Goal: Check status: Check status

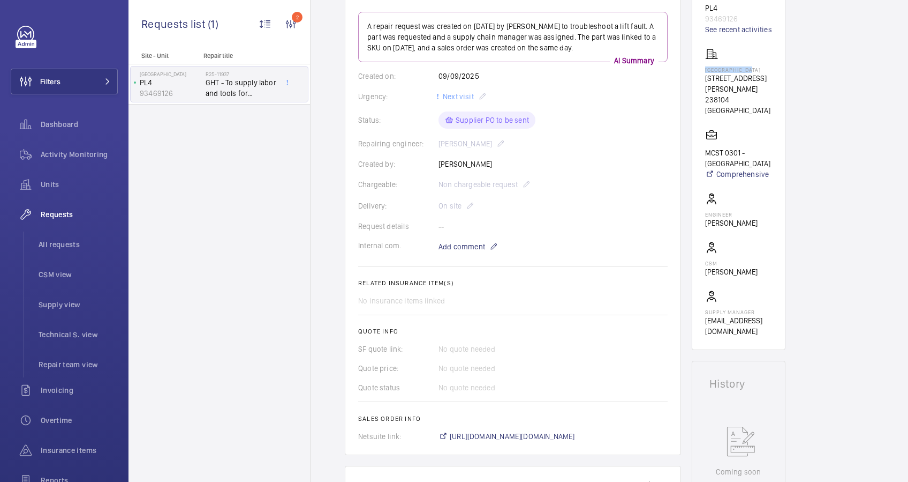
scroll to position [285, 0]
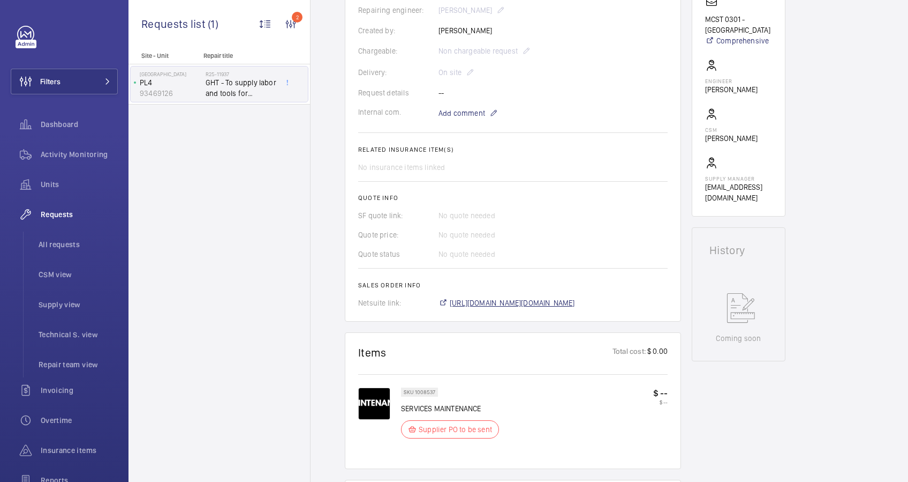
click at [539, 299] on span "[URL][DOMAIN_NAME][DOMAIN_NAME]" at bounding box center [512, 302] width 125 height 11
click at [555, 305] on span "[URL][DOMAIN_NAME][DOMAIN_NAME]" at bounding box center [512, 302] width 125 height 11
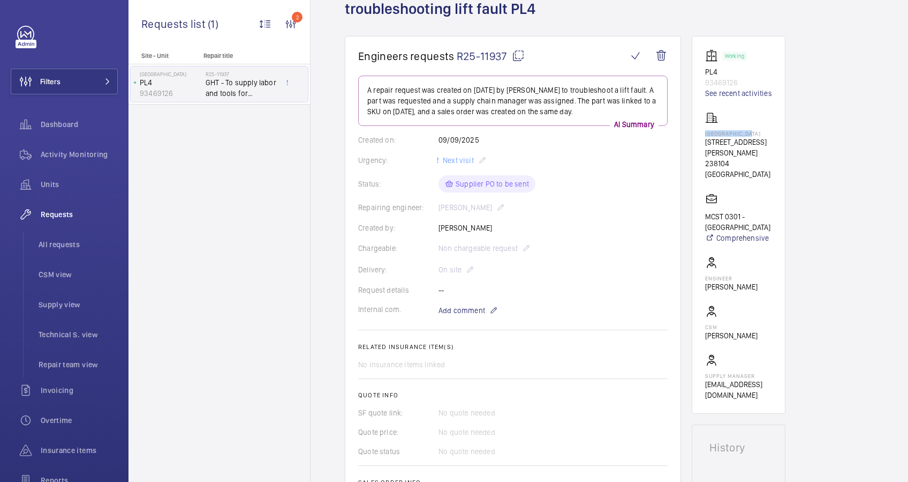
scroll to position [0, 0]
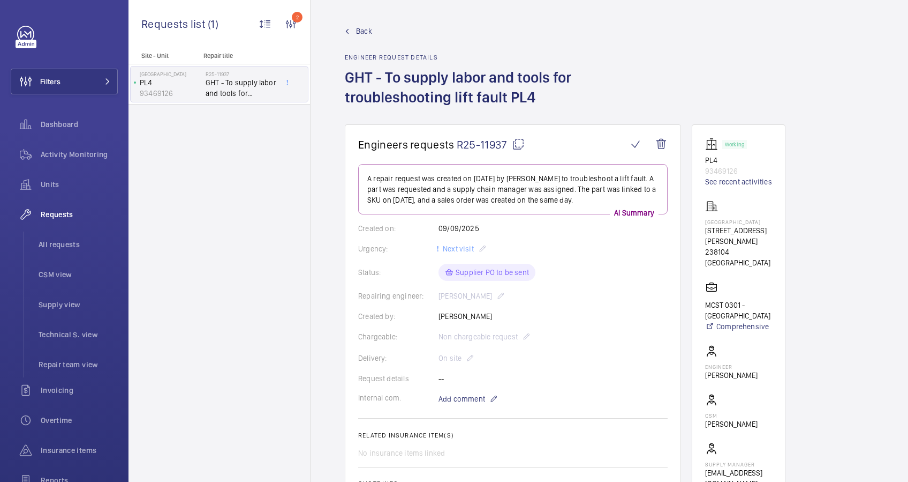
click at [355, 31] on link "Back" at bounding box center [513, 31] width 336 height 11
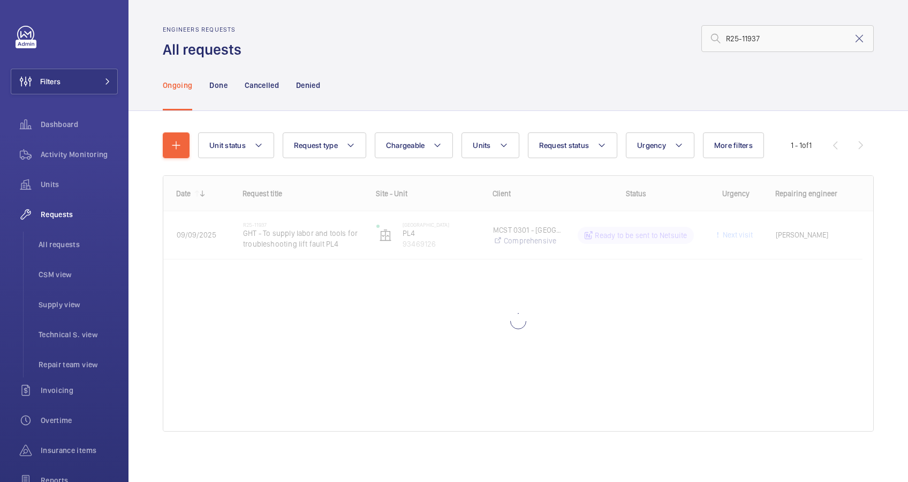
drag, startPoint x: 851, startPoint y: 36, endPoint x: 743, endPoint y: 38, distance: 107.7
click at [853, 36] on mat-icon at bounding box center [859, 38] width 13 height 13
click at [739, 38] on input "text" at bounding box center [788, 38] width 172 height 27
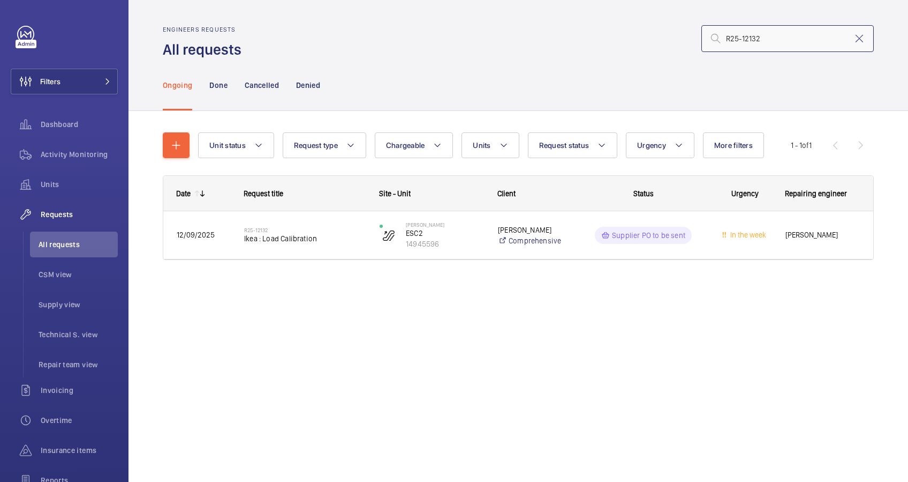
type input "R25-12132"
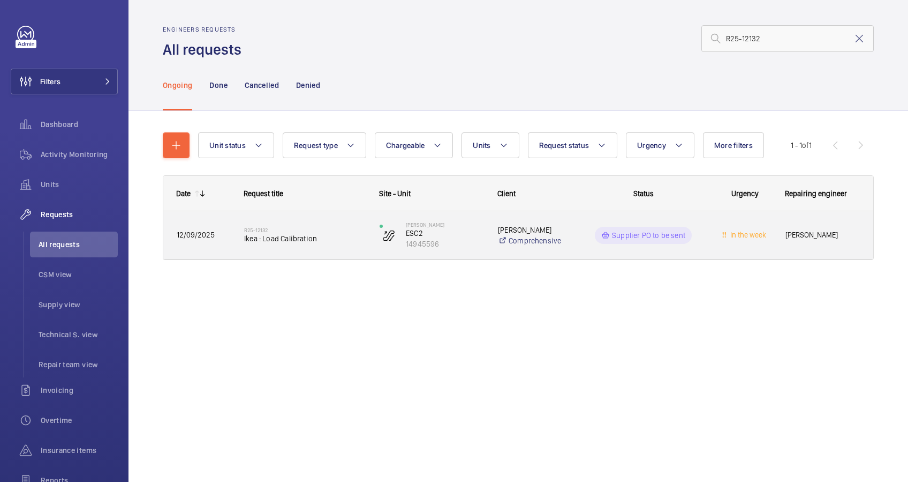
click at [333, 238] on span "Ikea : Load Calibration" at bounding box center [305, 238] width 122 height 11
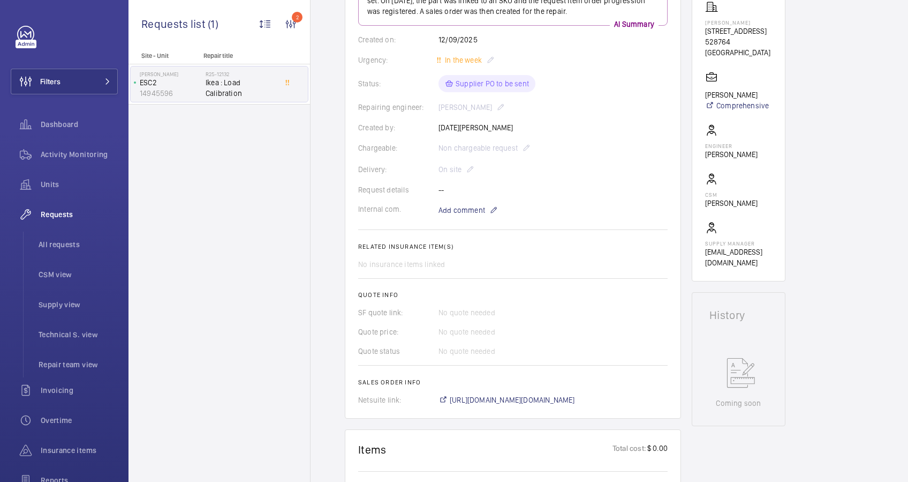
scroll to position [357, 0]
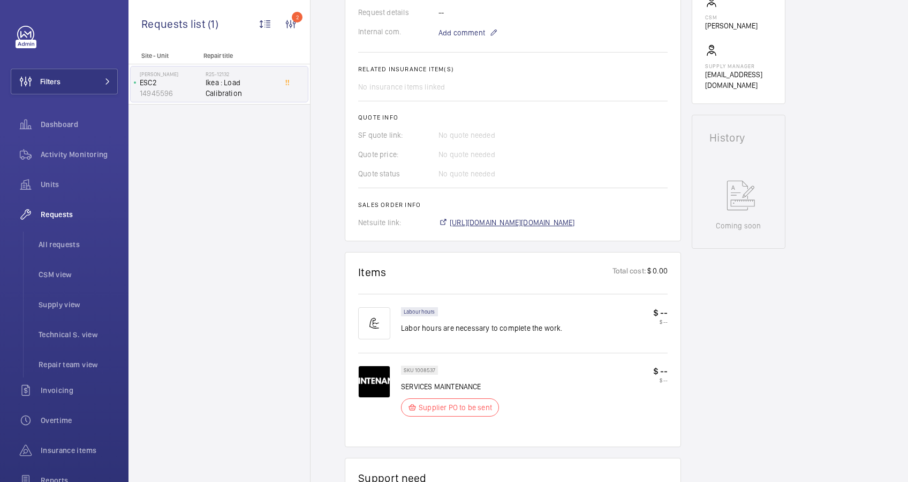
click at [540, 222] on span "[URL][DOMAIN_NAME][DOMAIN_NAME]" at bounding box center [512, 222] width 125 height 11
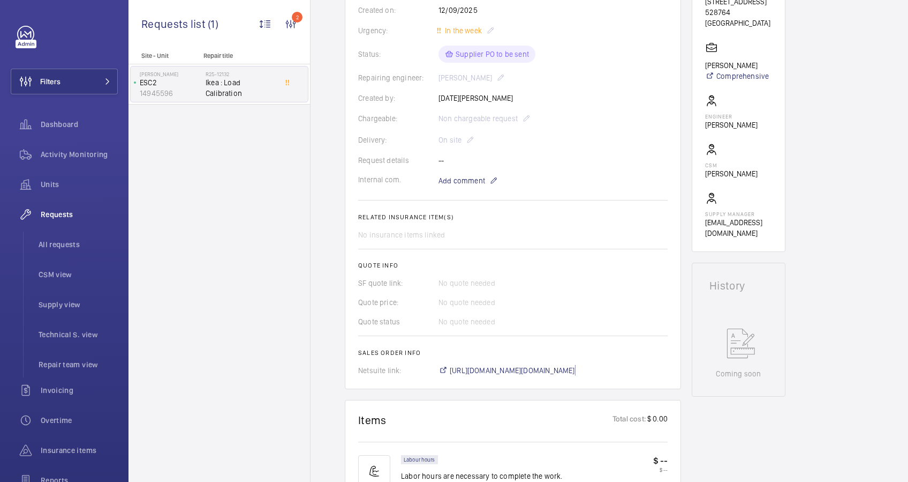
scroll to position [71, 0]
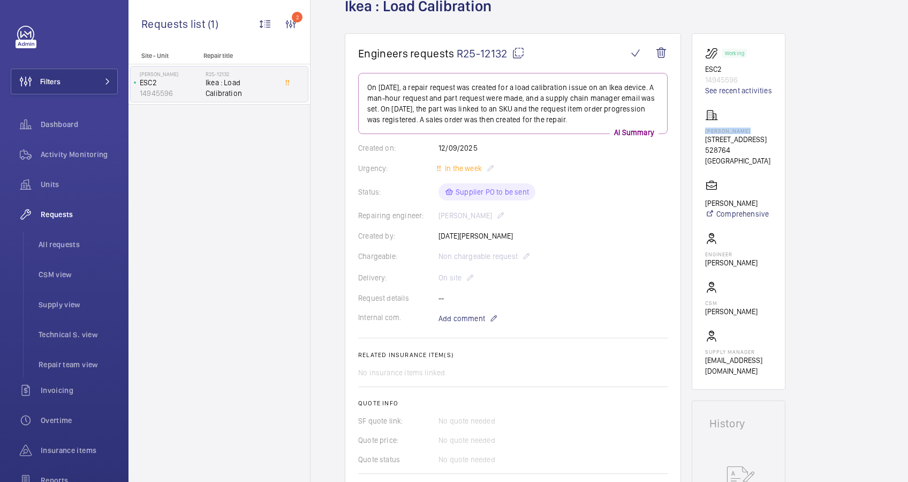
drag, startPoint x: 747, startPoint y: 132, endPoint x: 702, endPoint y: 133, distance: 44.5
click at [702, 133] on wm-front-card "Working ESC2 14945596 See recent activities [PERSON_NAME] [STREET_ADDRESS] [PER…" at bounding box center [739, 211] width 94 height 356
drag, startPoint x: 702, startPoint y: 133, endPoint x: 716, endPoint y: 129, distance: 14.6
copy p "[PERSON_NAME]"
drag, startPoint x: 721, startPoint y: 69, endPoint x: 703, endPoint y: 69, distance: 18.2
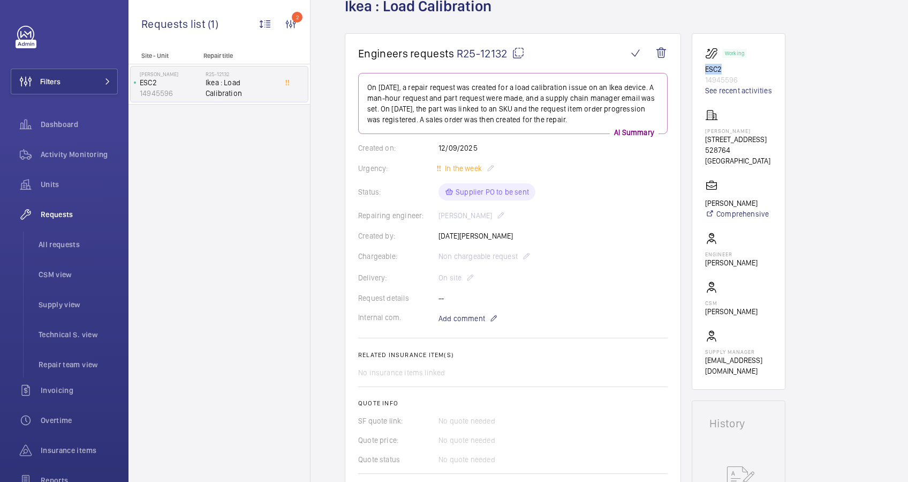
click at [703, 69] on wm-front-card "Working ESC2 14945596 See recent activities [PERSON_NAME] [STREET_ADDRESS] [PER…" at bounding box center [739, 211] width 94 height 356
drag, startPoint x: 703, startPoint y: 69, endPoint x: 710, endPoint y: 69, distance: 7.0
copy p "ESC2"
